Goal: Navigation & Orientation: Find specific page/section

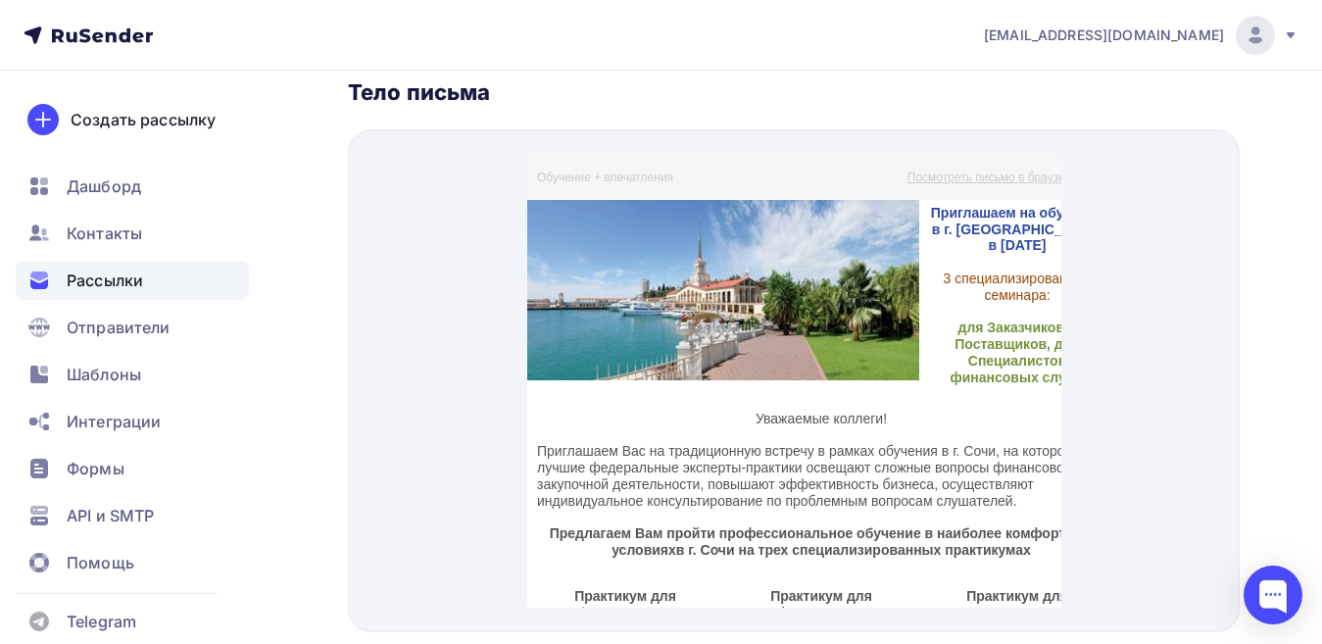
scroll to position [765, 71]
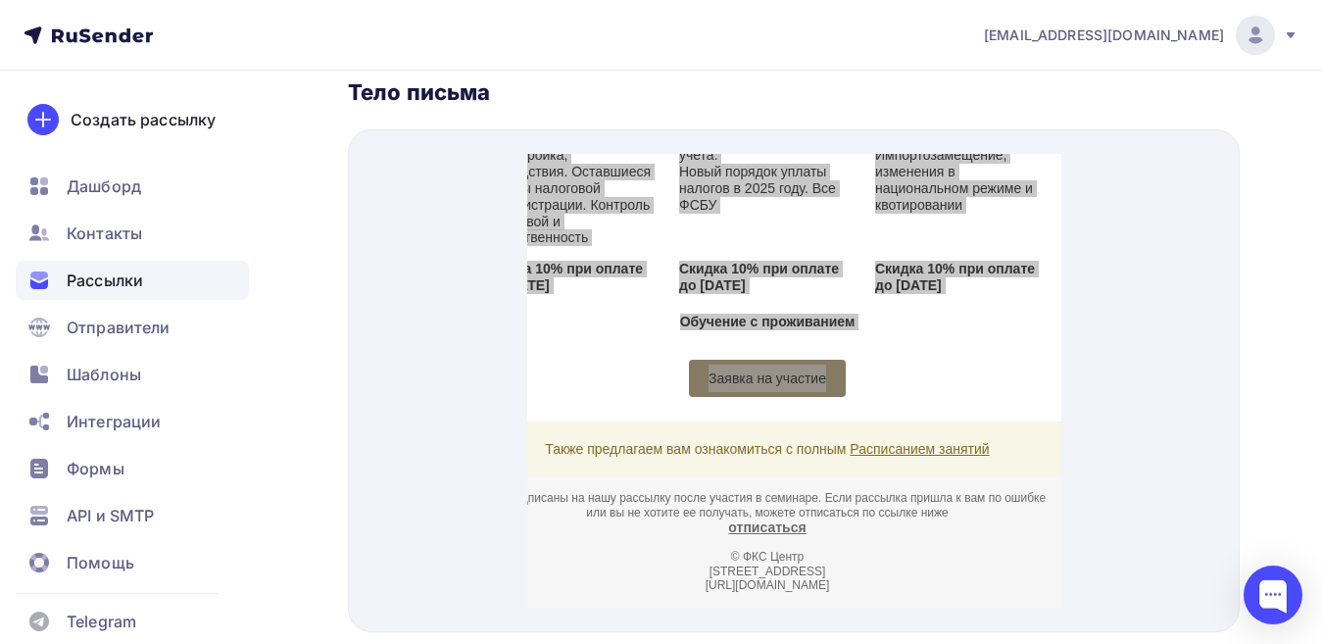
click at [93, 287] on span "Рассылки" at bounding box center [105, 280] width 76 height 24
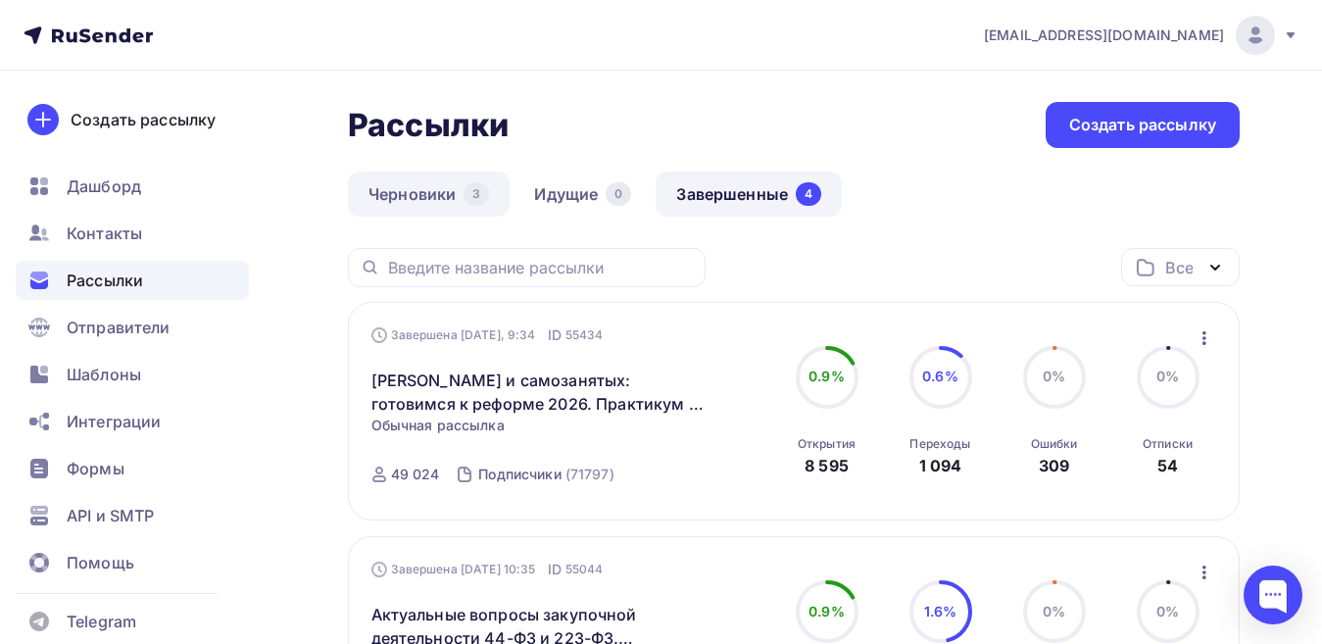
click at [415, 188] on link "Черновики 3" at bounding box center [429, 193] width 162 height 45
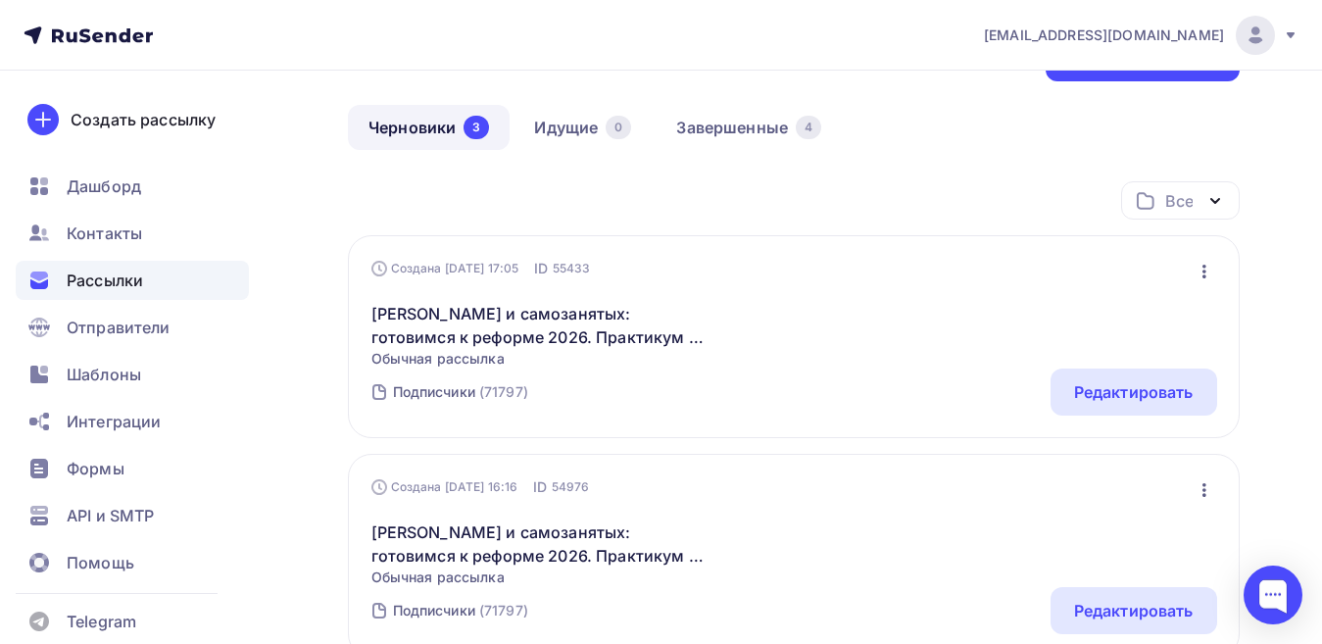
scroll to position [45, 0]
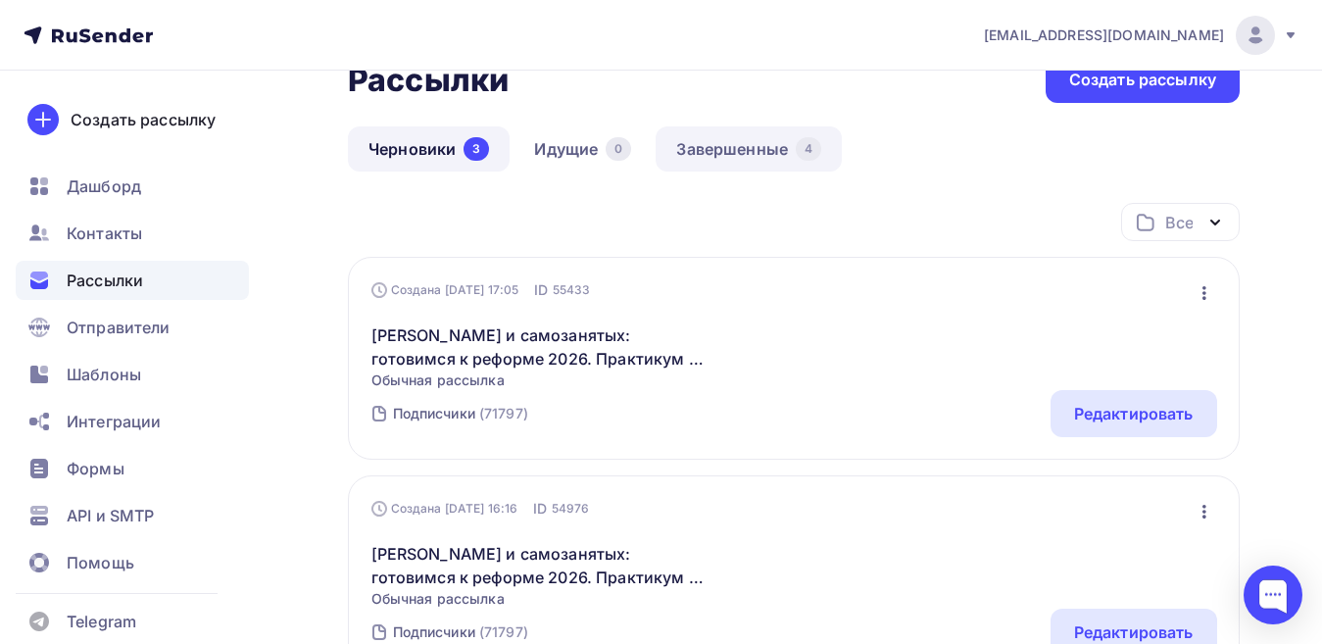
click at [734, 152] on link "Завершенные 4" at bounding box center [748, 148] width 186 height 45
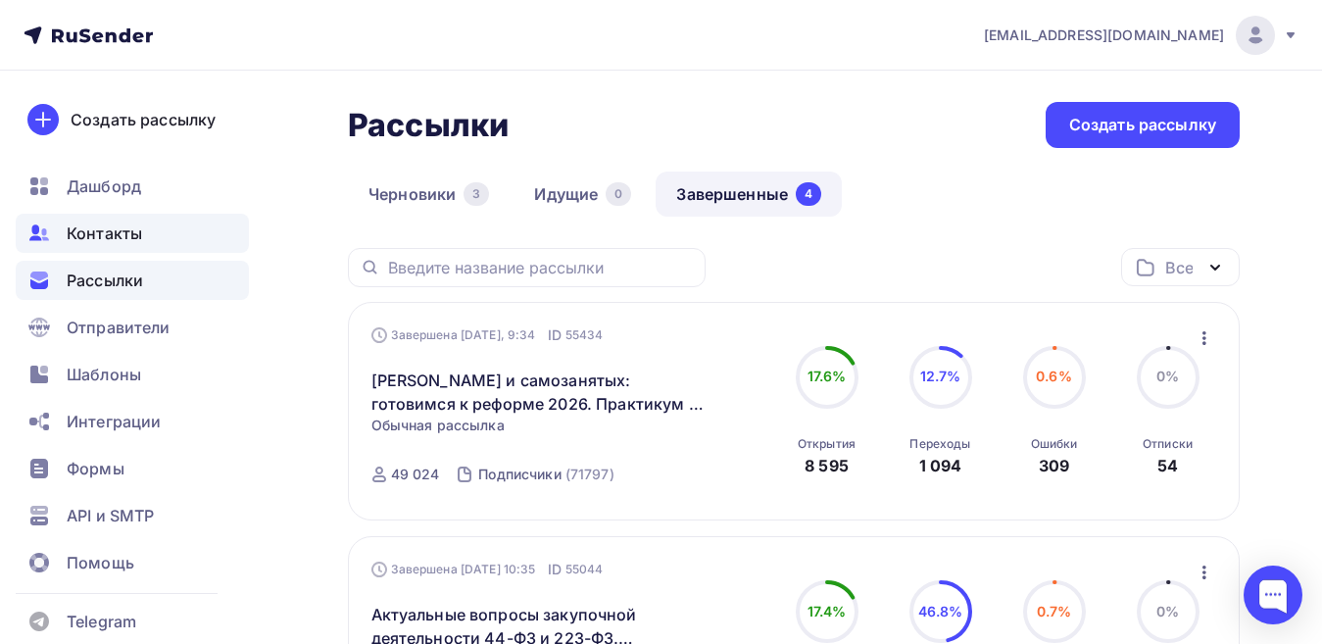
click at [117, 228] on span "Контакты" at bounding box center [104, 233] width 75 height 24
